Goal: Task Accomplishment & Management: Manage account settings

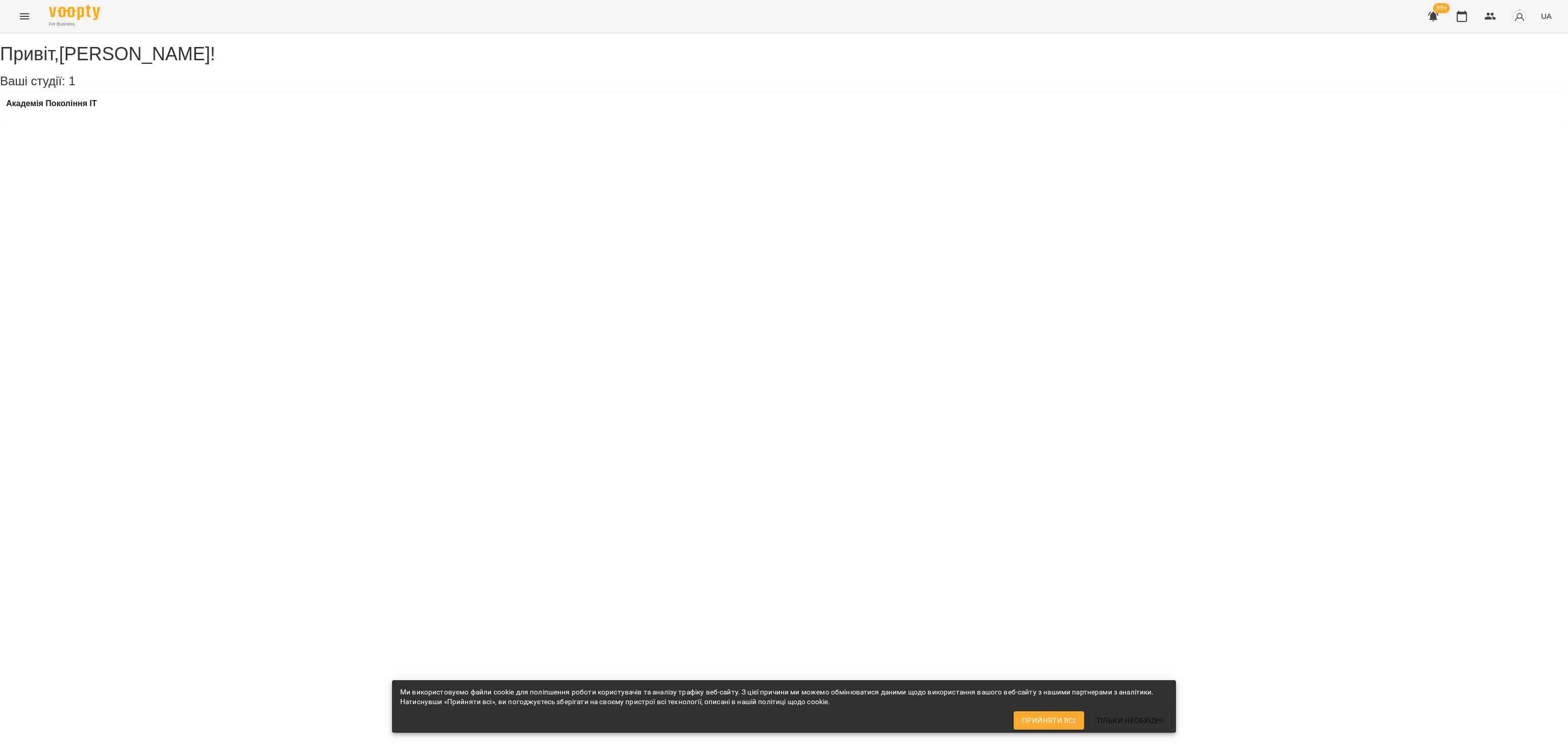
click at [86, 107] on div "Академія Покоління ІТ" at bounding box center [784, 107] width 1568 height 28
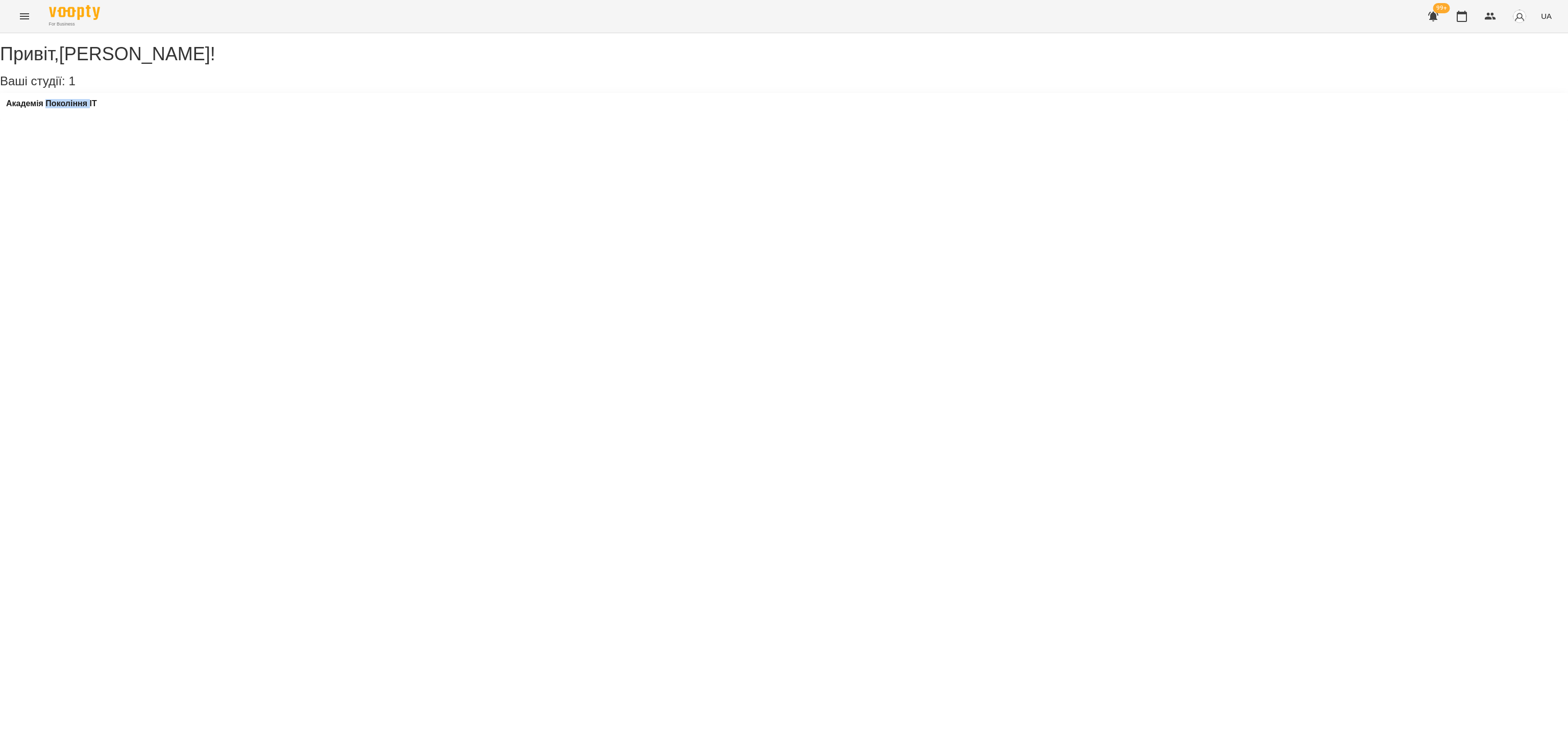
click at [86, 108] on div "Академія Покоління ІТ" at bounding box center [784, 107] width 1568 height 28
click at [88, 108] on h3 "Академія Покоління ІТ" at bounding box center [51, 104] width 91 height 9
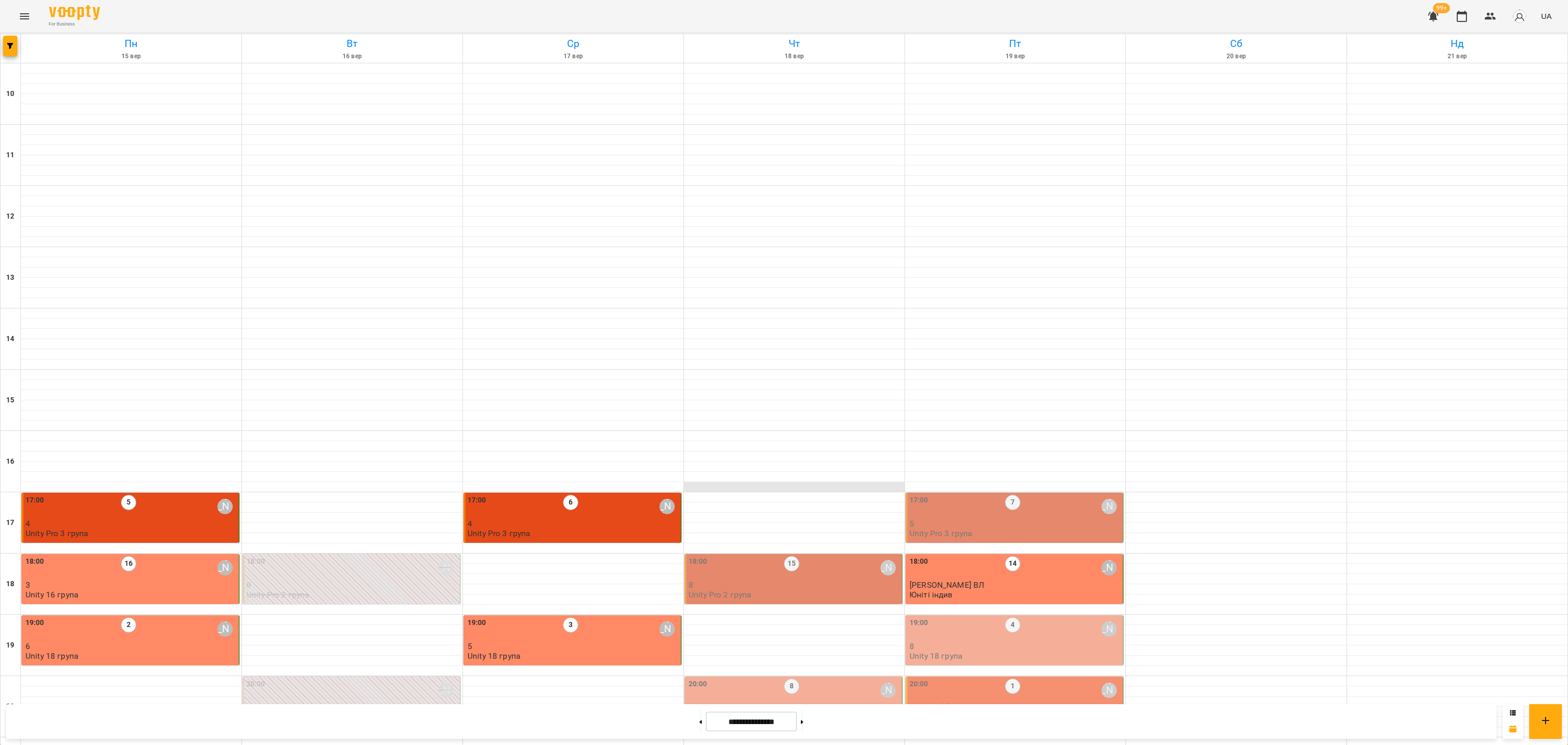
scroll to position [161, 0]
click at [836, 580] on p "8" at bounding box center [794, 584] width 211 height 9
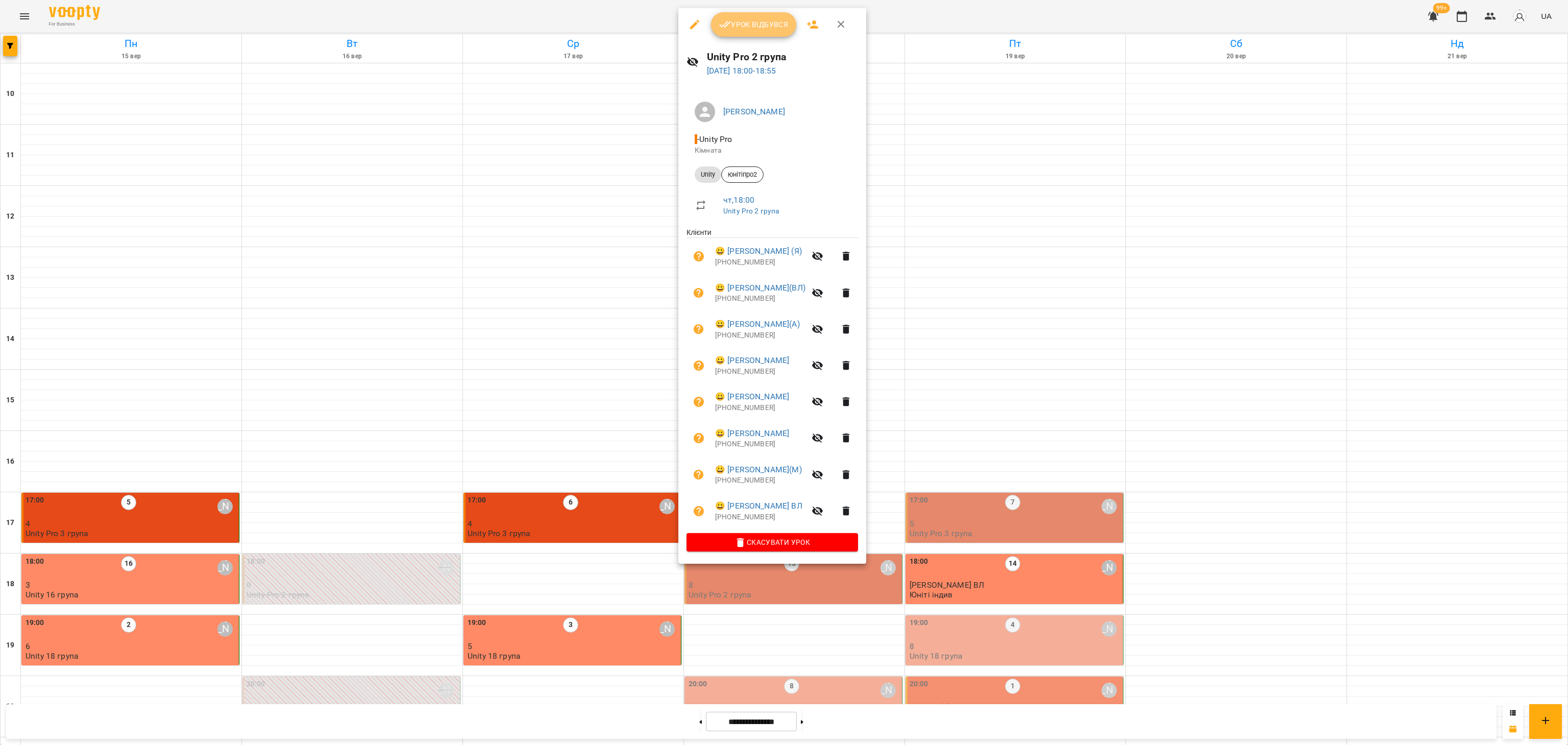
click at [749, 24] on span "Урок відбувся" at bounding box center [754, 24] width 70 height 12
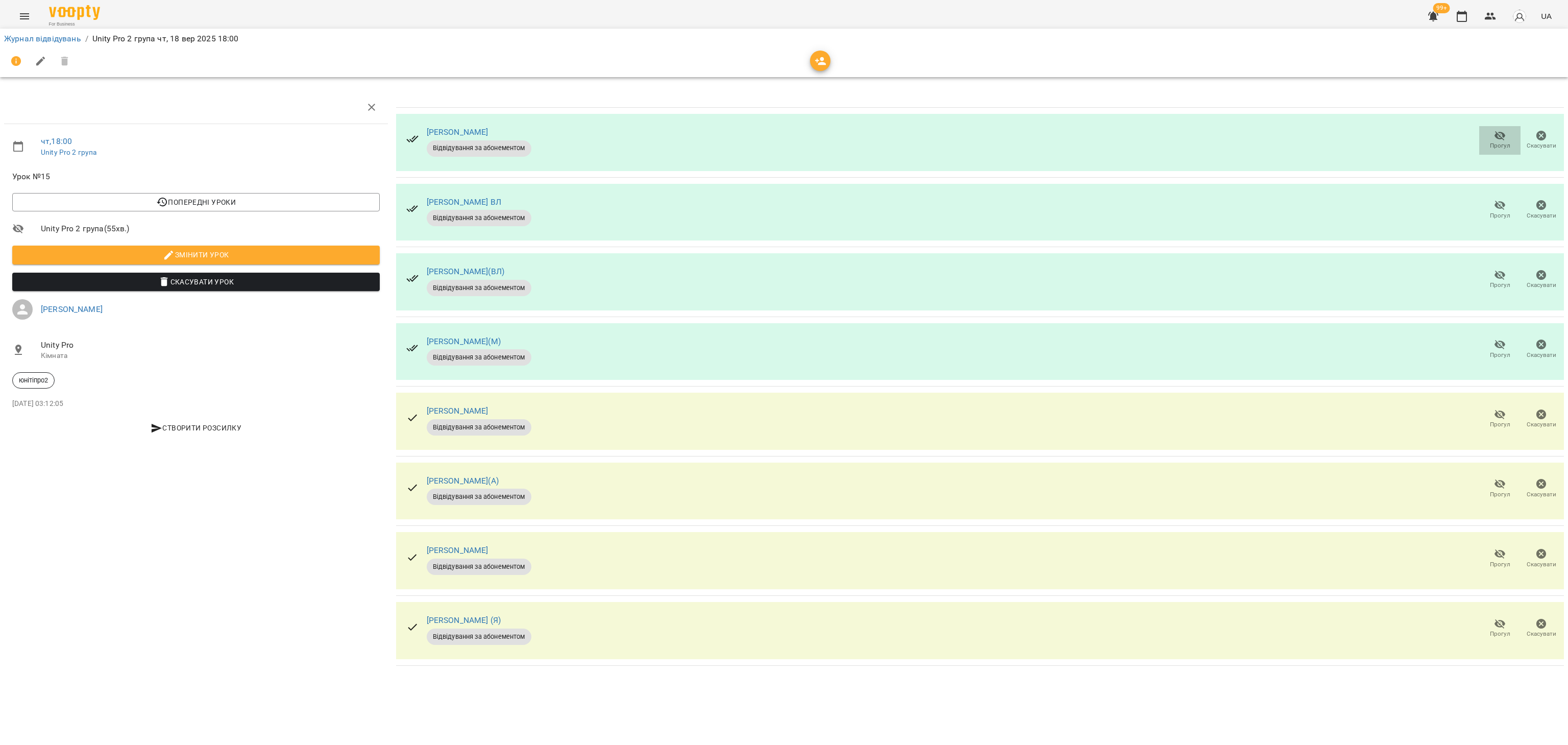
click at [1491, 138] on span "Прогул" at bounding box center [1500, 140] width 29 height 20
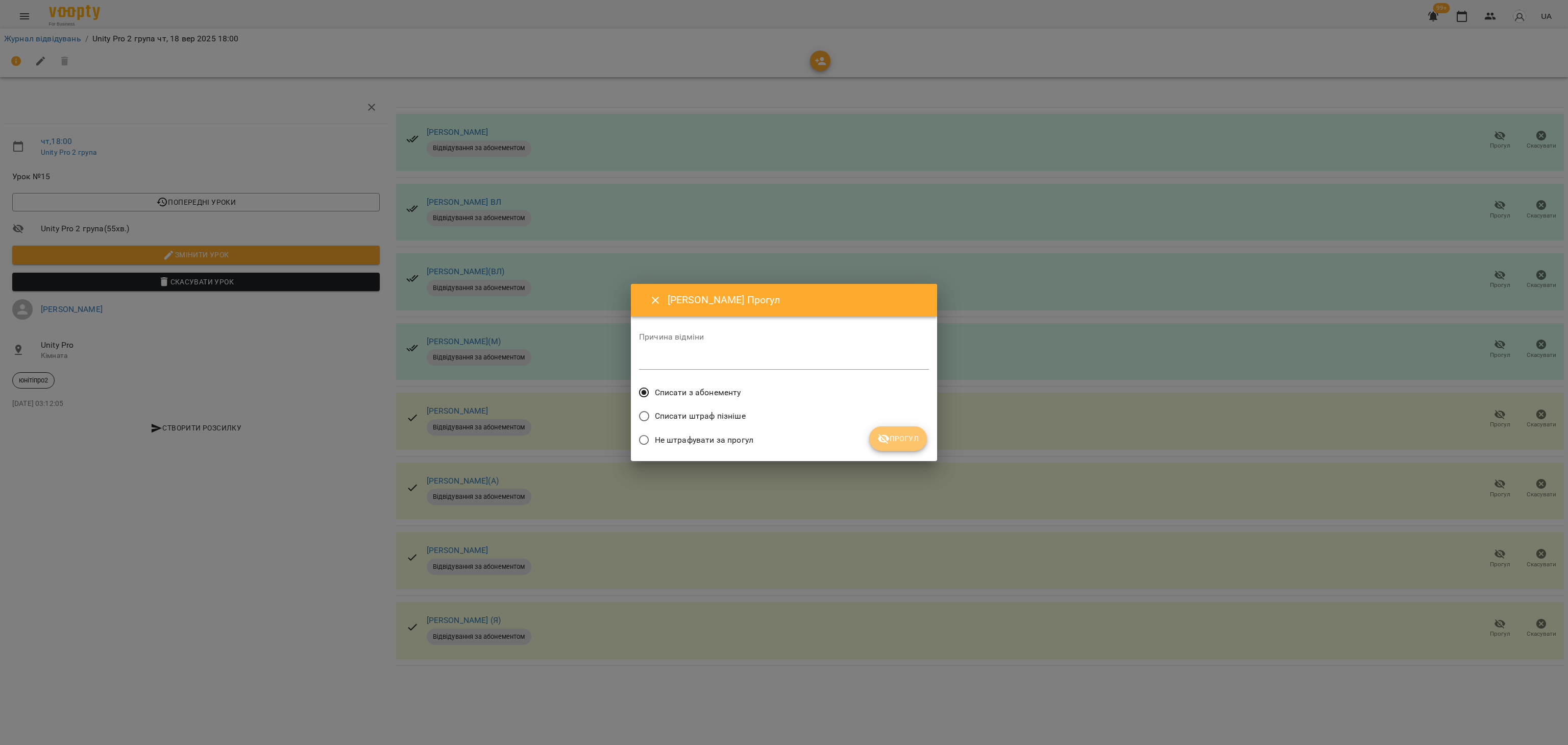
click at [923, 442] on button "Прогул" at bounding box center [898, 438] width 58 height 24
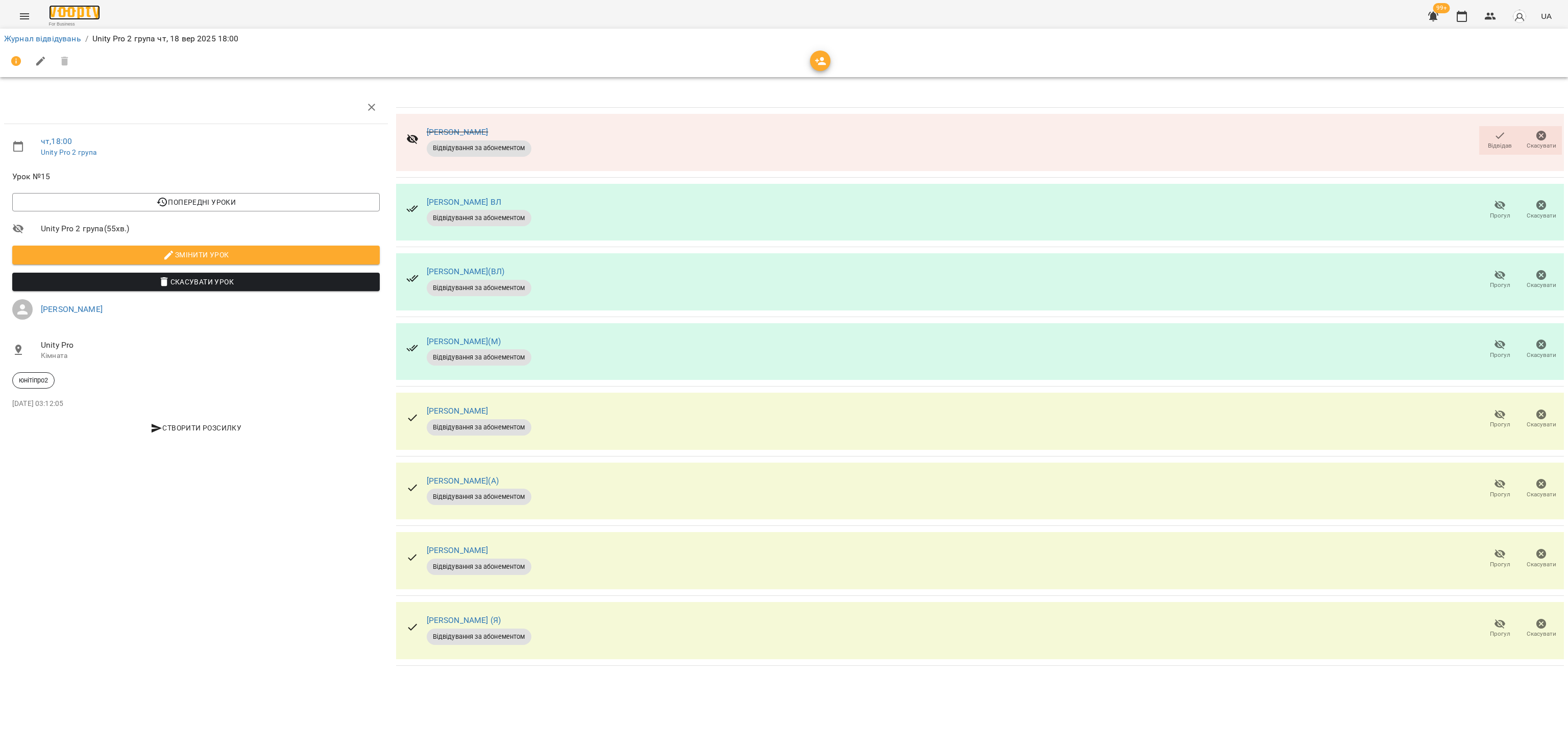
click at [95, 10] on img at bounding box center [75, 12] width 51 height 15
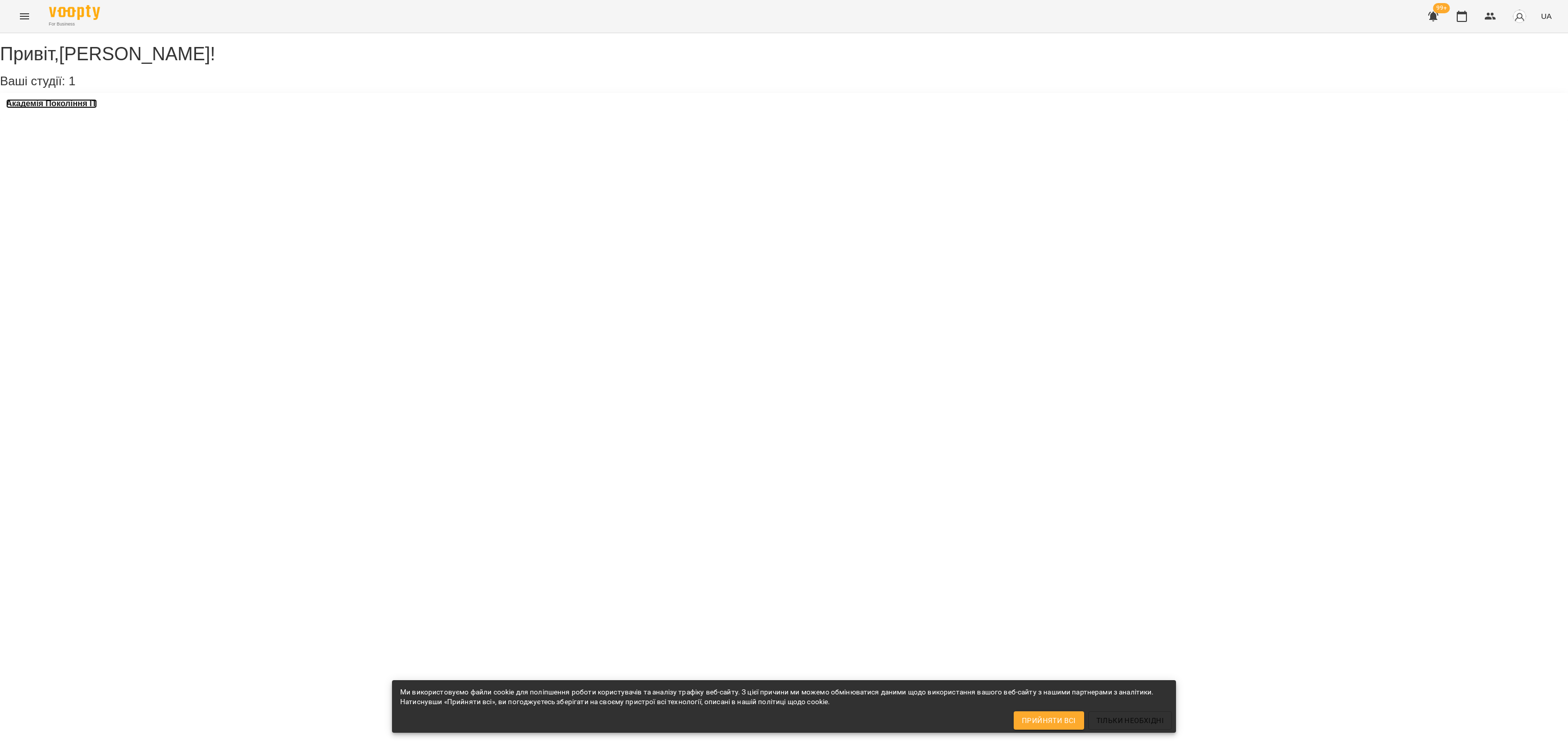
click at [67, 108] on h3 "Академія Покоління ІТ" at bounding box center [51, 104] width 91 height 9
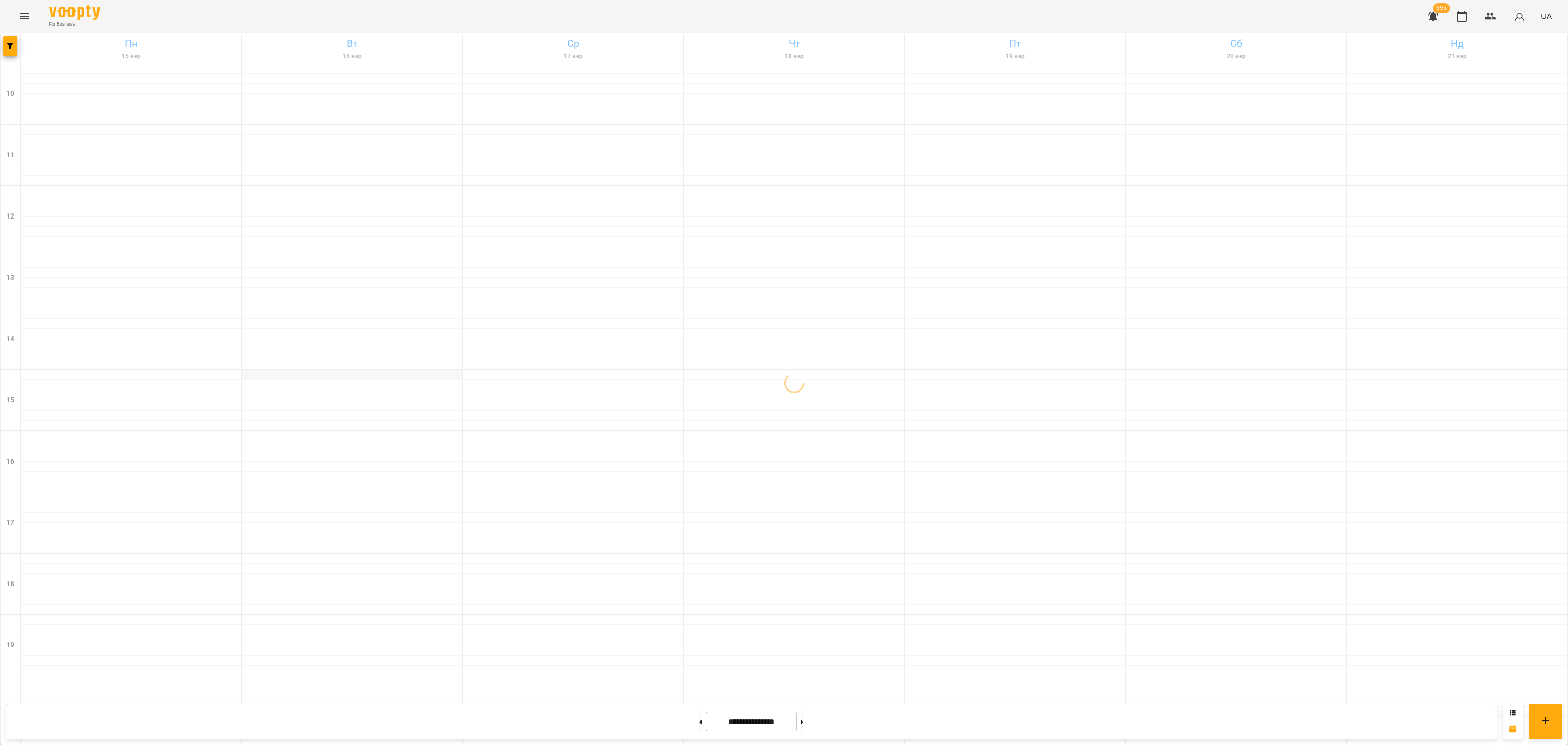
scroll to position [161, 0]
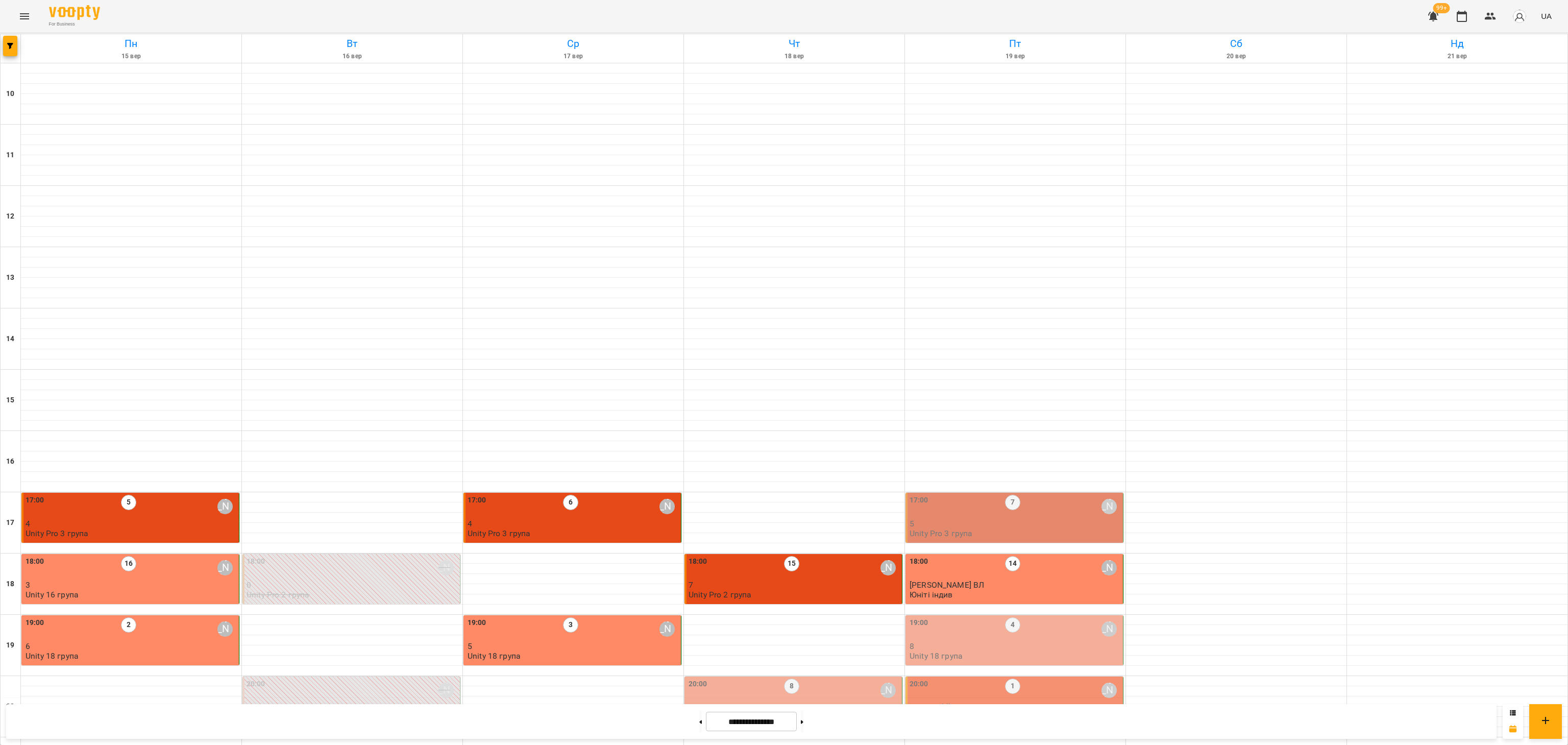
click at [769, 679] on div "20:00 8 [PERSON_NAME] 8 Unity 17 група" at bounding box center [794, 700] width 211 height 43
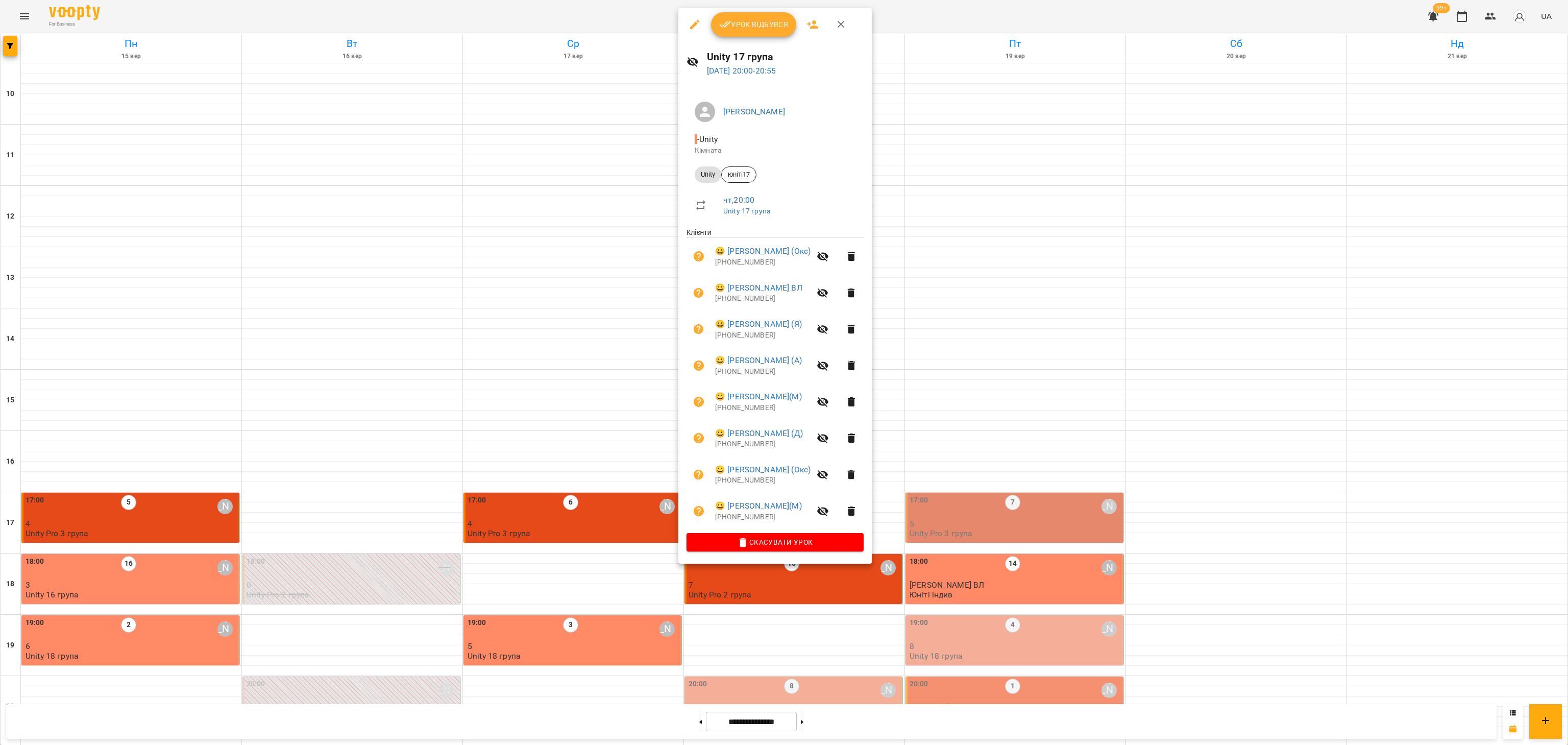
click at [746, 15] on button "Урок відбувся" at bounding box center [753, 24] width 86 height 24
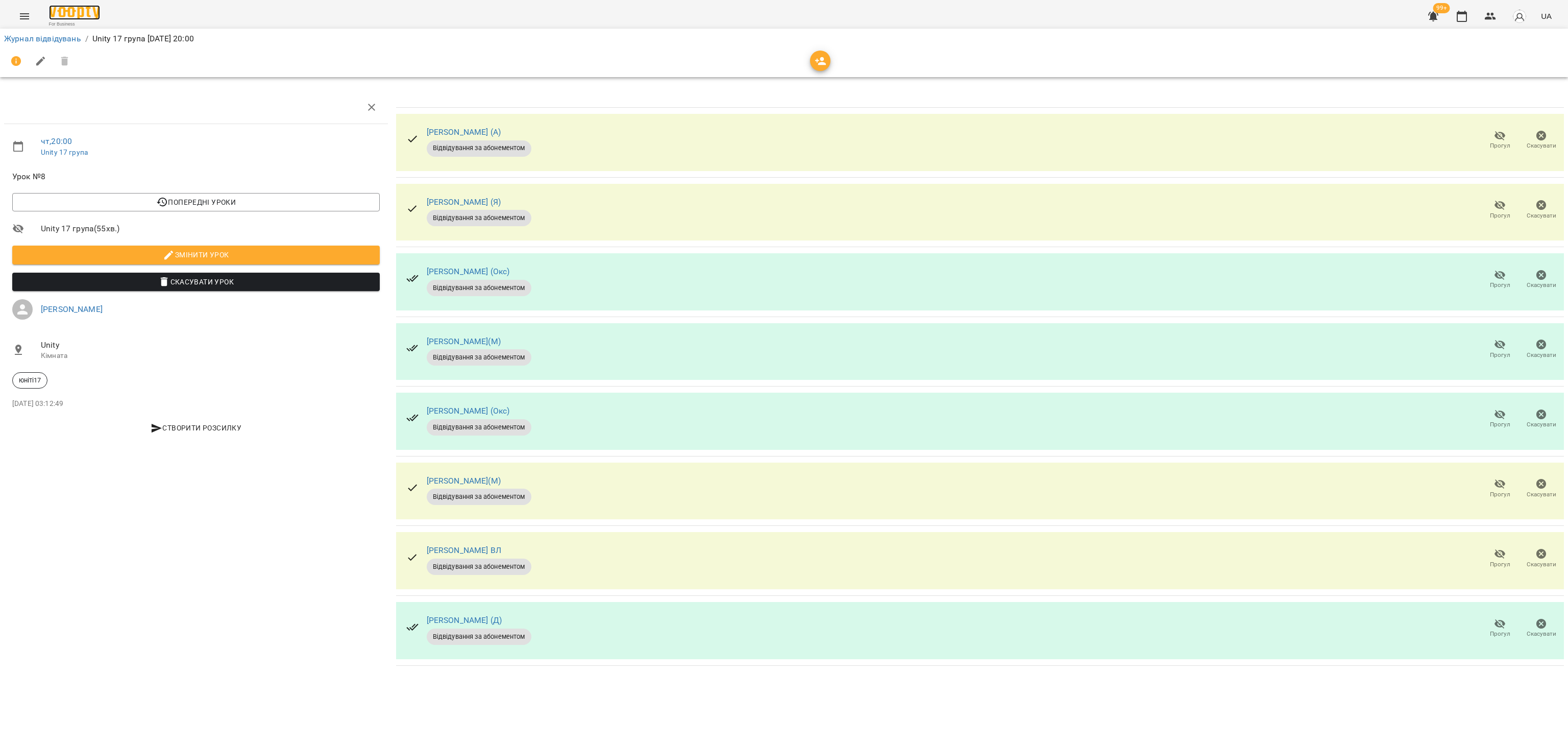
click at [91, 5] on img at bounding box center [75, 12] width 51 height 15
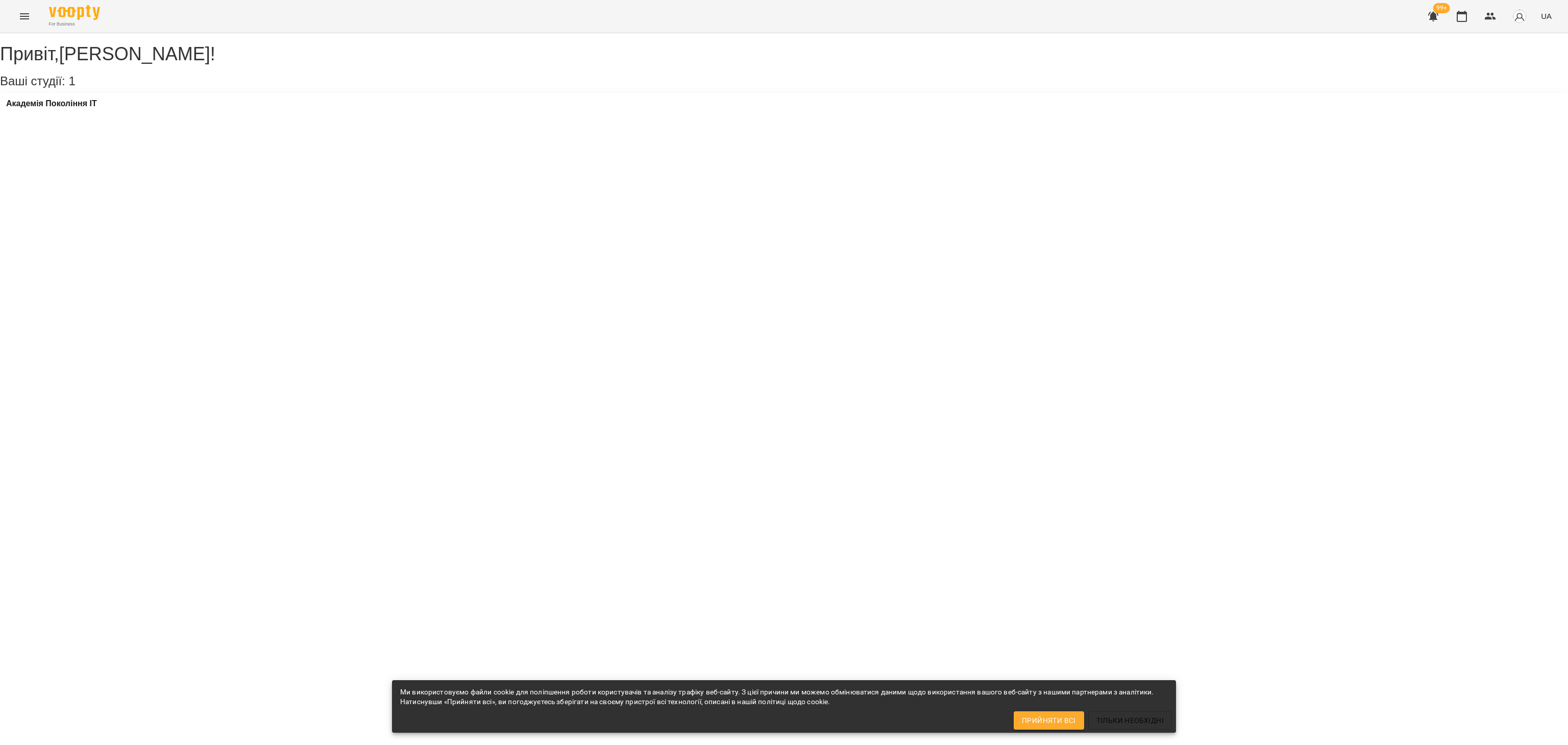
click at [316, 121] on div "Привіт , [PERSON_NAME] ! Ваші студії: 1 Академія Покоління ІТ" at bounding box center [784, 77] width 1568 height 87
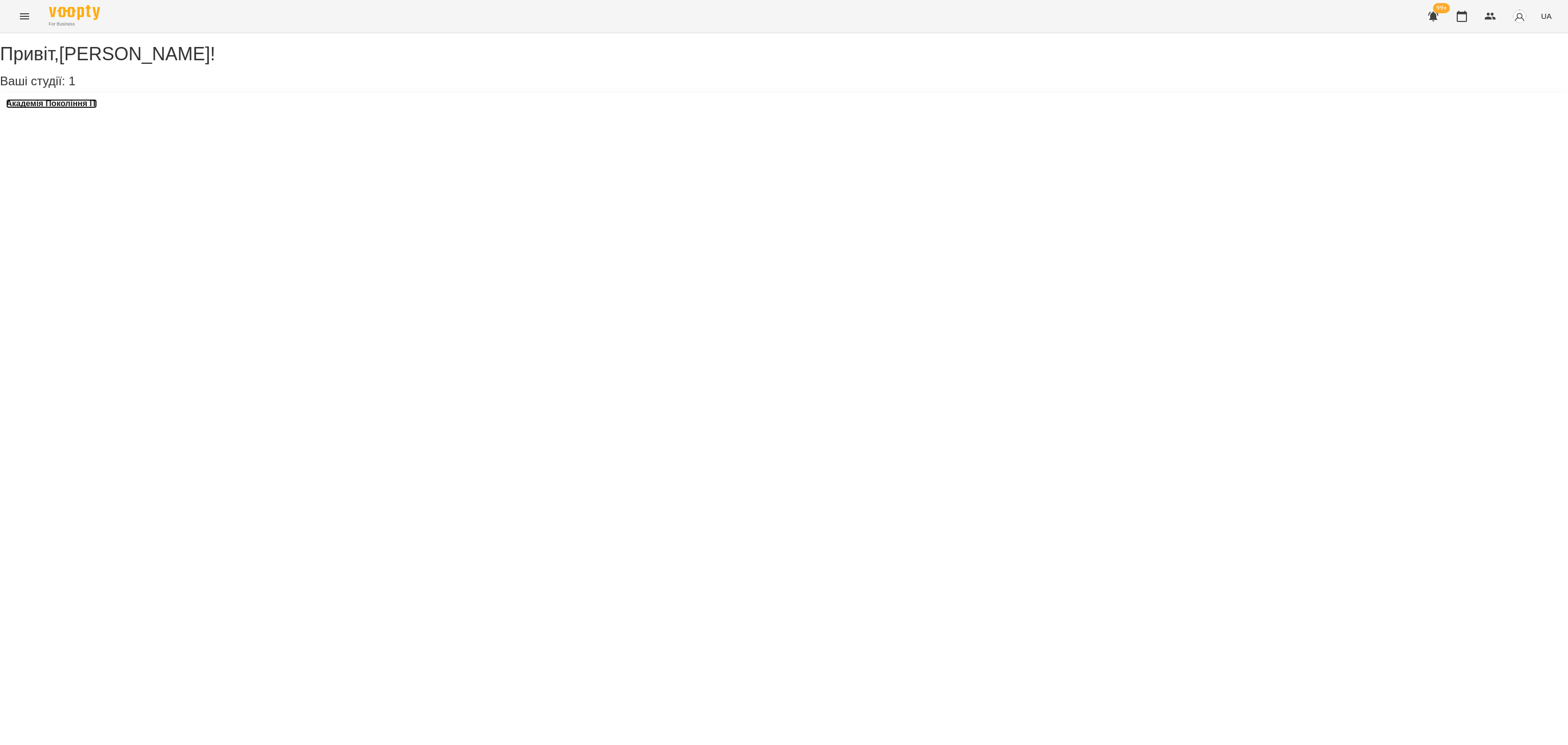
click at [81, 108] on h3 "Академія Покоління ІТ" at bounding box center [51, 104] width 91 height 9
